Goal: Transaction & Acquisition: Subscribe to service/newsletter

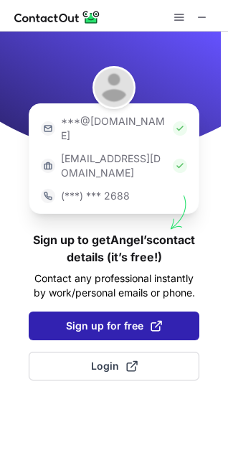
click at [111, 319] on span "Sign up for free" at bounding box center [114, 326] width 96 height 14
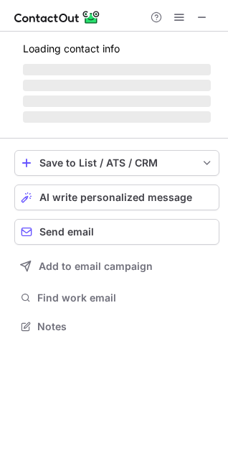
scroll to position [299, 228]
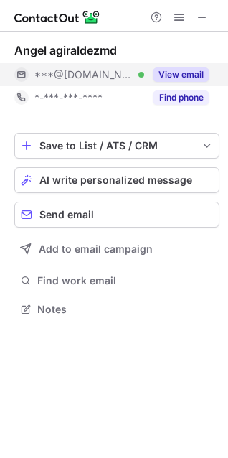
click at [189, 78] on button "View email" at bounding box center [181, 74] width 57 height 14
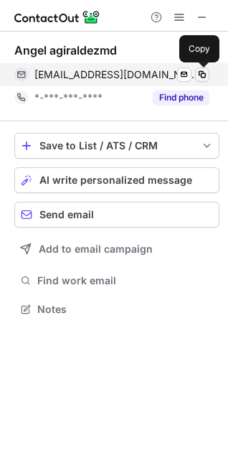
click at [207, 70] on span at bounding box center [202, 74] width 11 height 11
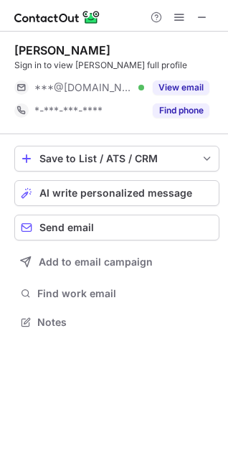
scroll to position [312, 228]
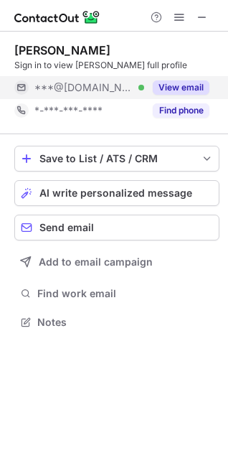
click at [184, 88] on button "View email" at bounding box center [181, 87] width 57 height 14
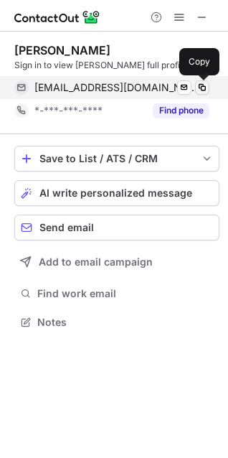
click at [205, 82] on span at bounding box center [202, 87] width 11 height 11
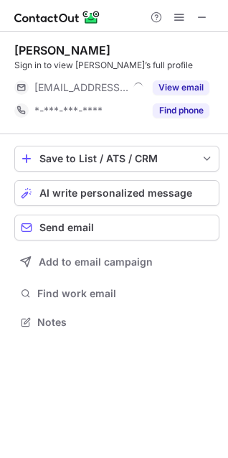
scroll to position [312, 228]
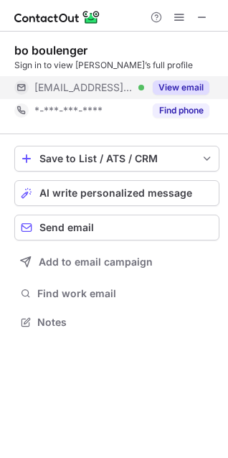
click at [179, 92] on button "View email" at bounding box center [181, 87] width 57 height 14
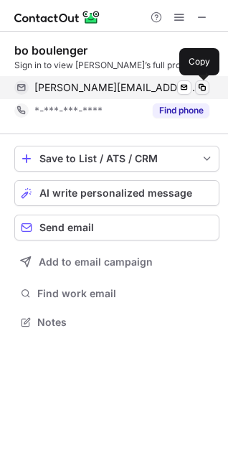
click at [198, 87] on span at bounding box center [202, 87] width 11 height 11
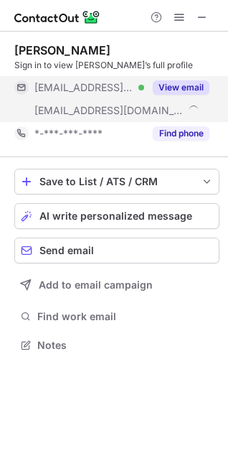
scroll to position [335, 228]
click at [193, 82] on button "View email" at bounding box center [181, 87] width 57 height 14
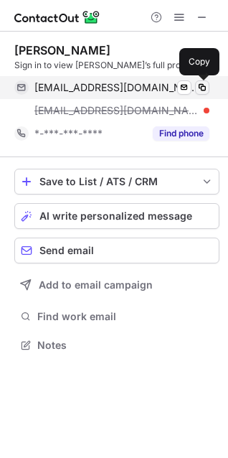
click at [209, 87] on button at bounding box center [202, 87] width 14 height 14
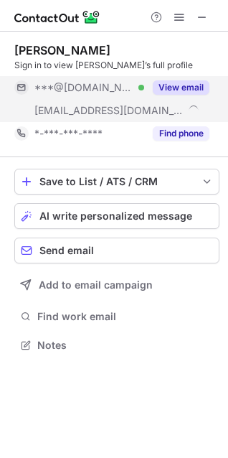
scroll to position [335, 228]
drag, startPoint x: 185, startPoint y: 82, endPoint x: 179, endPoint y: 95, distance: 14.4
click at [182, 84] on button "View email" at bounding box center [181, 87] width 57 height 14
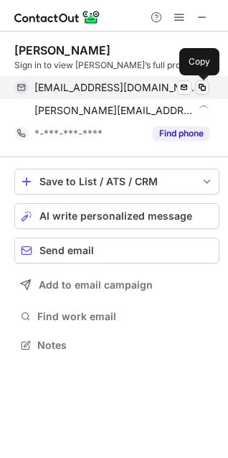
click at [205, 84] on span at bounding box center [202, 87] width 11 height 11
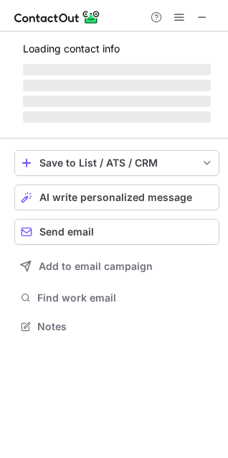
scroll to position [335, 228]
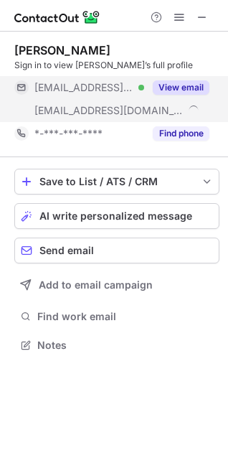
drag, startPoint x: 182, startPoint y: 87, endPoint x: 205, endPoint y: 77, distance: 24.4
click at [205, 77] on div "View email" at bounding box center [176, 87] width 65 height 23
